Goal: Task Accomplishment & Management: Manage account settings

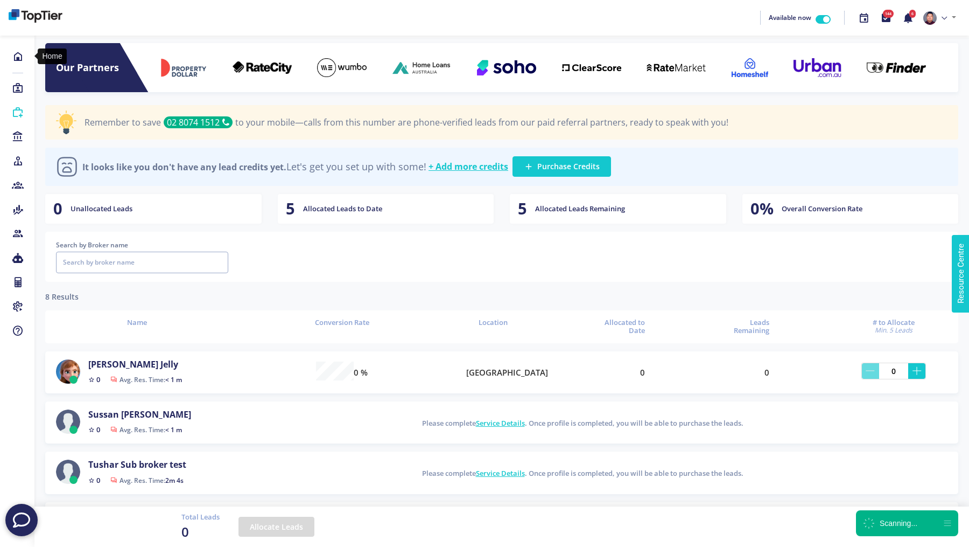
scroll to position [26, 907]
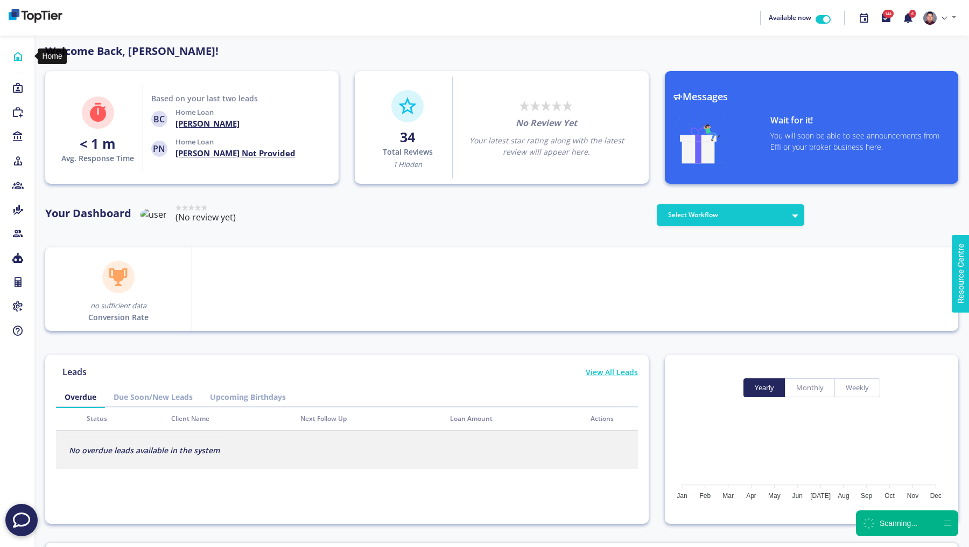
scroll to position [97, 172]
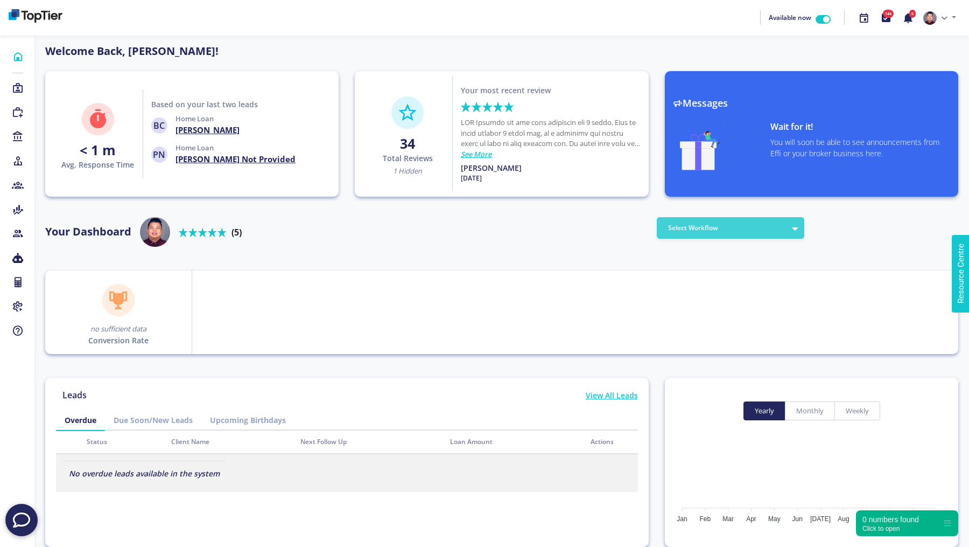
click at [793, 224] on button "Select Workflow" at bounding box center [731, 228] width 148 height 22
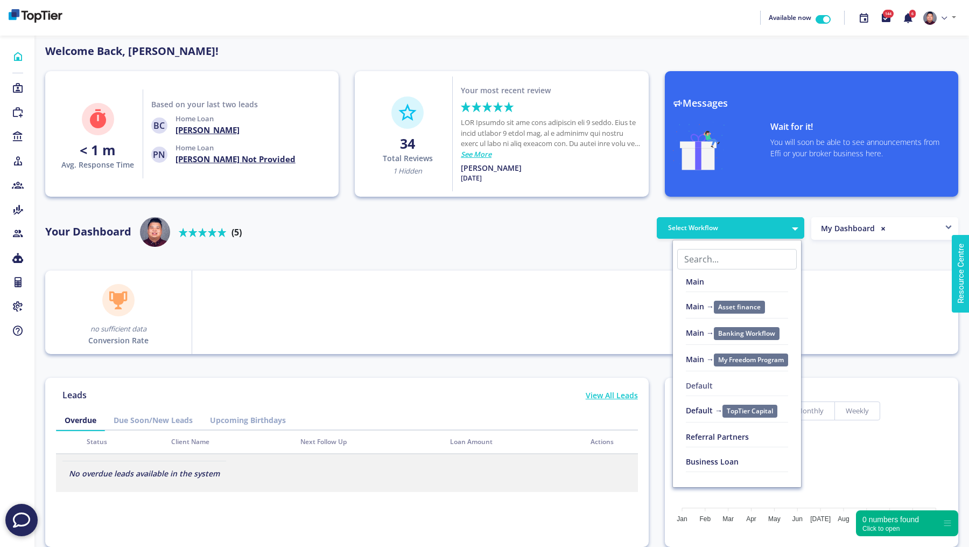
click at [703, 386] on link "Default" at bounding box center [737, 388] width 102 height 16
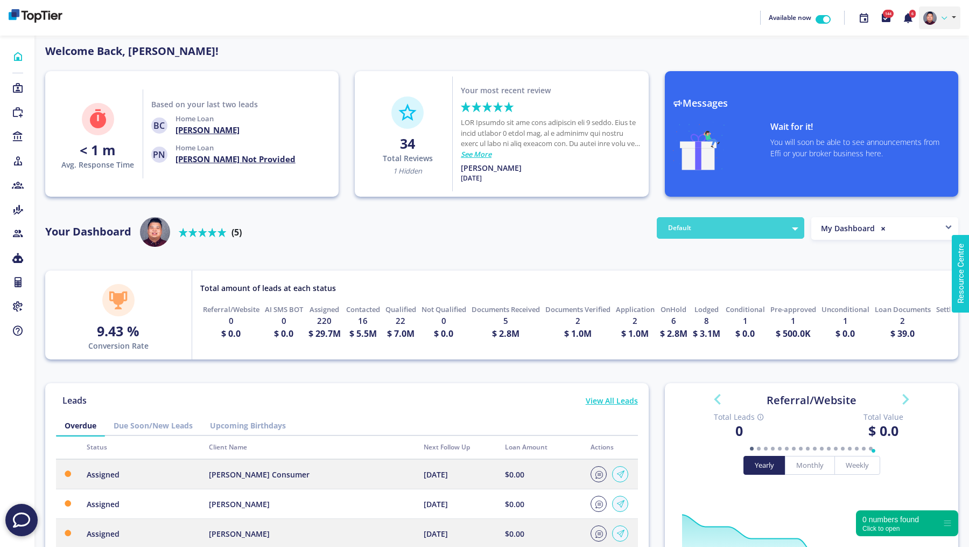
click at [946, 19] on icon at bounding box center [944, 18] width 5 height 5
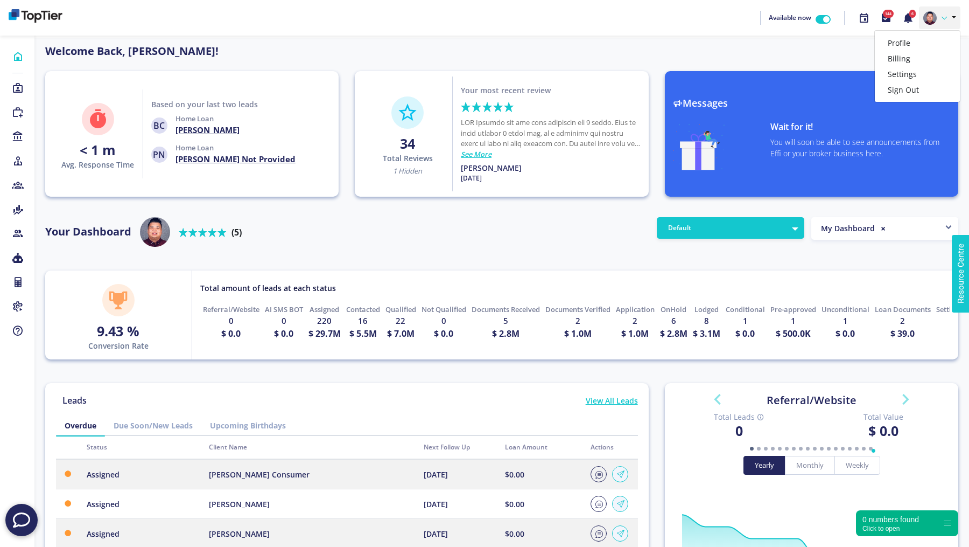
click at [658, 29] on div "Available now 144 6 Profile Billing Settings Sign Out" at bounding box center [485, 17] width 952 height 27
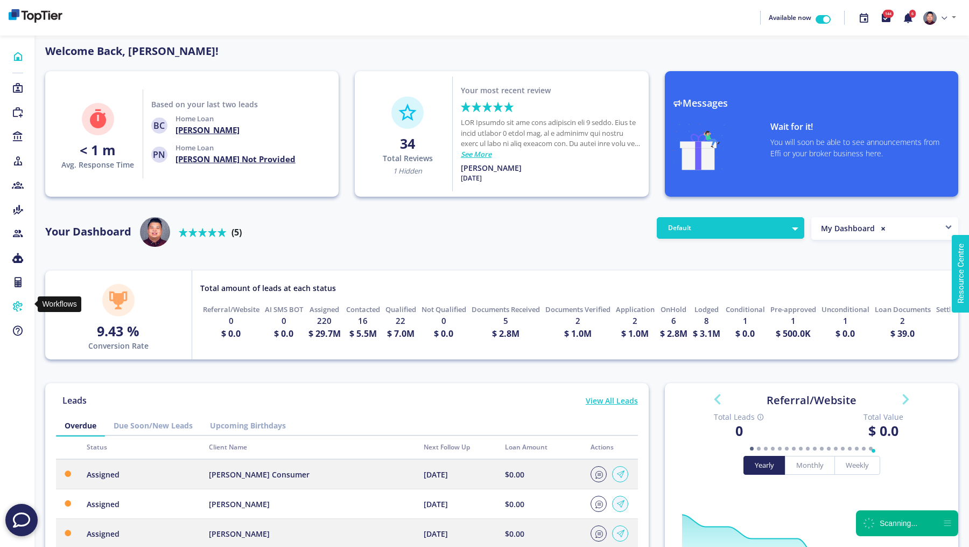
click at [18, 305] on icon at bounding box center [18, 306] width 12 height 11
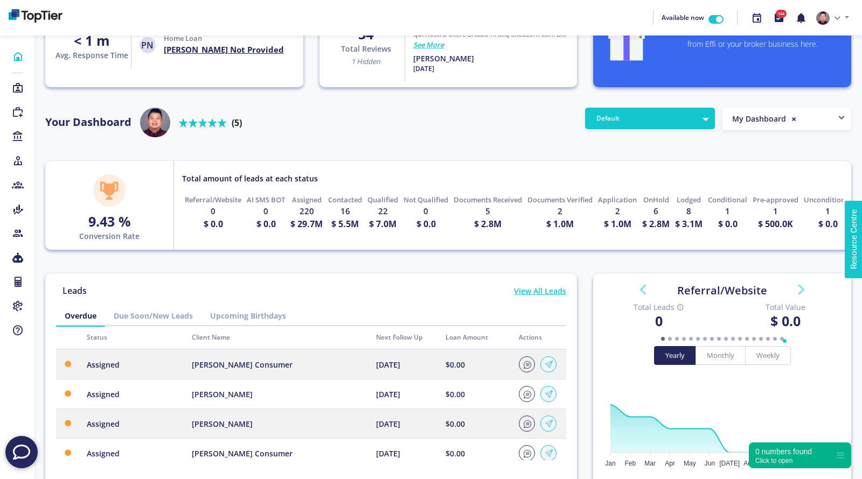
scroll to position [97, 172]
